Goal: Information Seeking & Learning: Check status

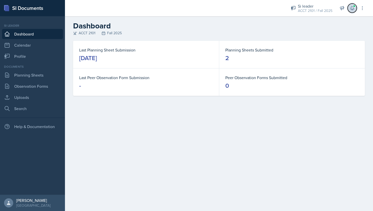
click at [354, 8] on icon at bounding box center [351, 8] width 5 height 5
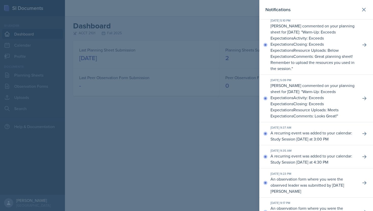
scroll to position [3, 0]
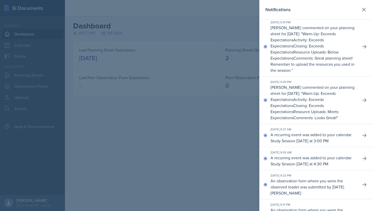
click at [333, 72] on p "[PERSON_NAME] commented on your planning sheet for [DATE]: " Warm-Up: Exceeds E…" at bounding box center [313, 49] width 86 height 49
click at [319, 64] on p "Comments: Great planning sheet! Remember to upload the resources you used in th…" at bounding box center [312, 64] width 84 height 18
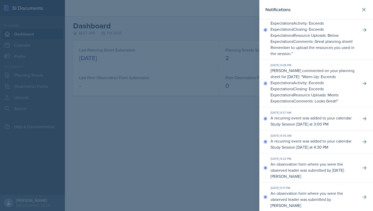
scroll to position [19, 0]
click at [363, 83] on icon at bounding box center [363, 83] width 5 height 5
click at [363, 13] on button at bounding box center [363, 10] width 10 height 10
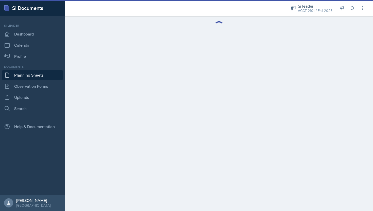
click at [41, 74] on link "Planning Sheets" at bounding box center [32, 75] width 61 height 10
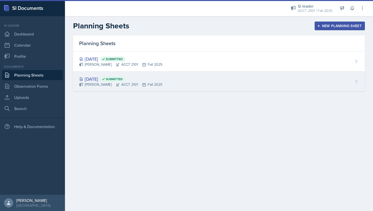
click at [155, 81] on div "[DATE] Submitted" at bounding box center [120, 79] width 83 height 7
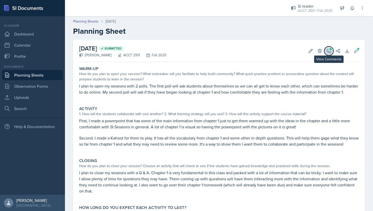
click at [330, 52] on icon at bounding box center [329, 51] width 4 height 4
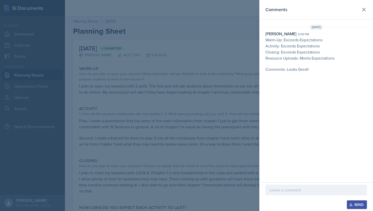
click at [286, 192] on p at bounding box center [315, 190] width 93 height 6
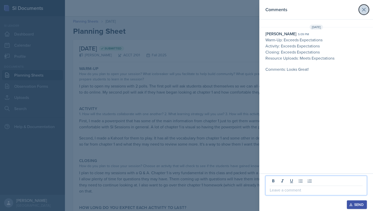
click at [365, 10] on icon at bounding box center [363, 10] width 6 height 6
